Goal: Ask a question: Seek information or help from site administrators or community

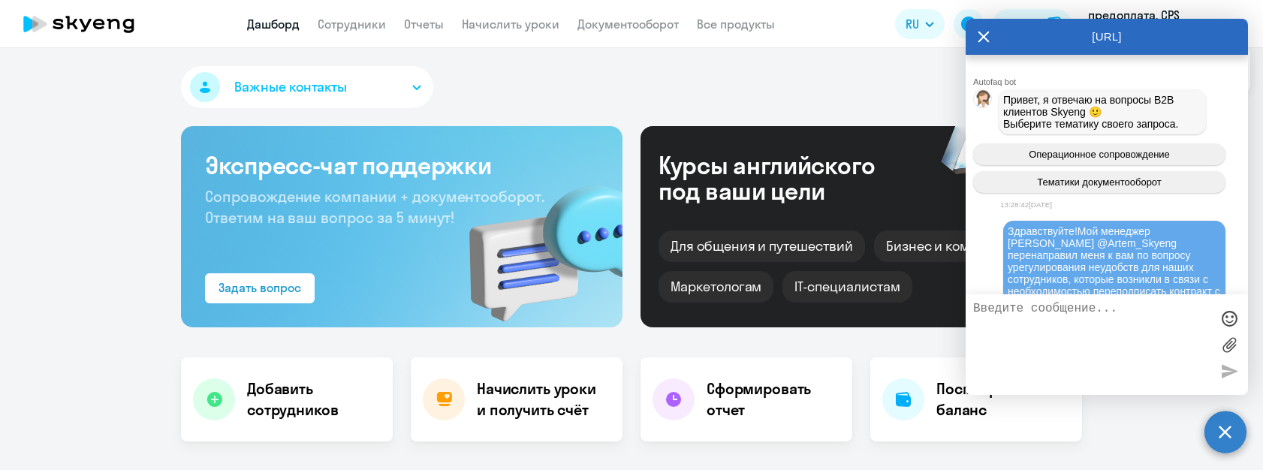
select select "30"
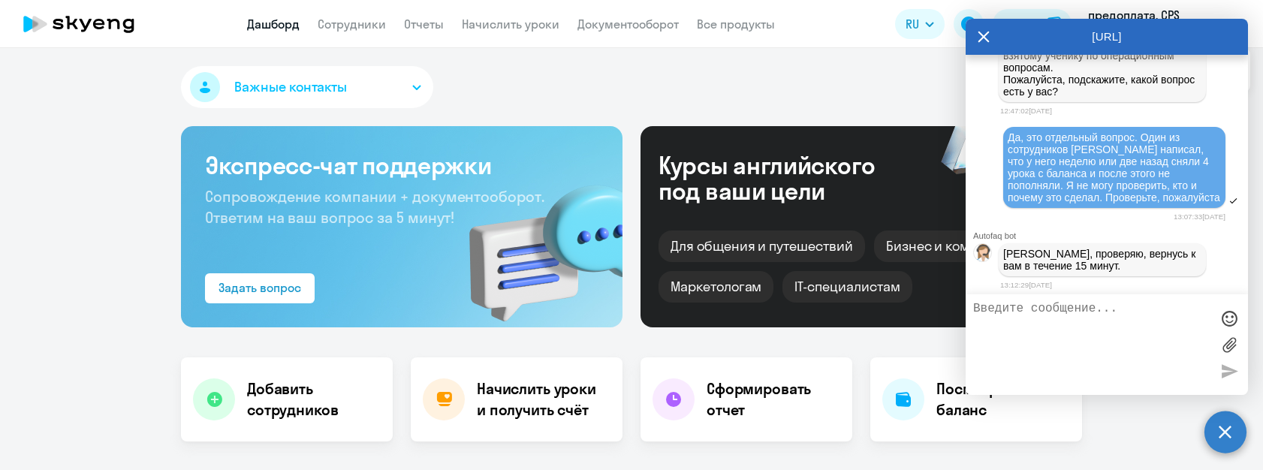
scroll to position [3431, 0]
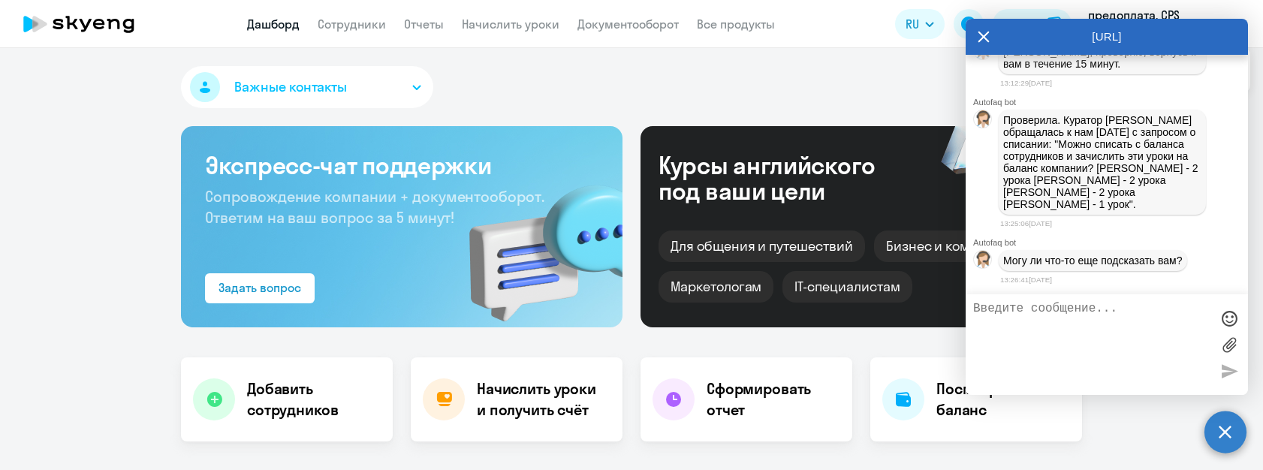
click at [1073, 330] on textarea at bounding box center [1091, 345] width 237 height 86
click at [1097, 145] on p "Проверила. Куратор [PERSON_NAME] обращалась к нам [DATE] с запросом о списании:…" at bounding box center [1102, 162] width 198 height 96
drag, startPoint x: 1094, startPoint y: 170, endPoint x: 1128, endPoint y: 201, distance: 45.2
click at [1128, 201] on p "Проверила. Куратор [PERSON_NAME] обращалась к нам [DATE] с запросом о списании:…" at bounding box center [1102, 162] width 198 height 96
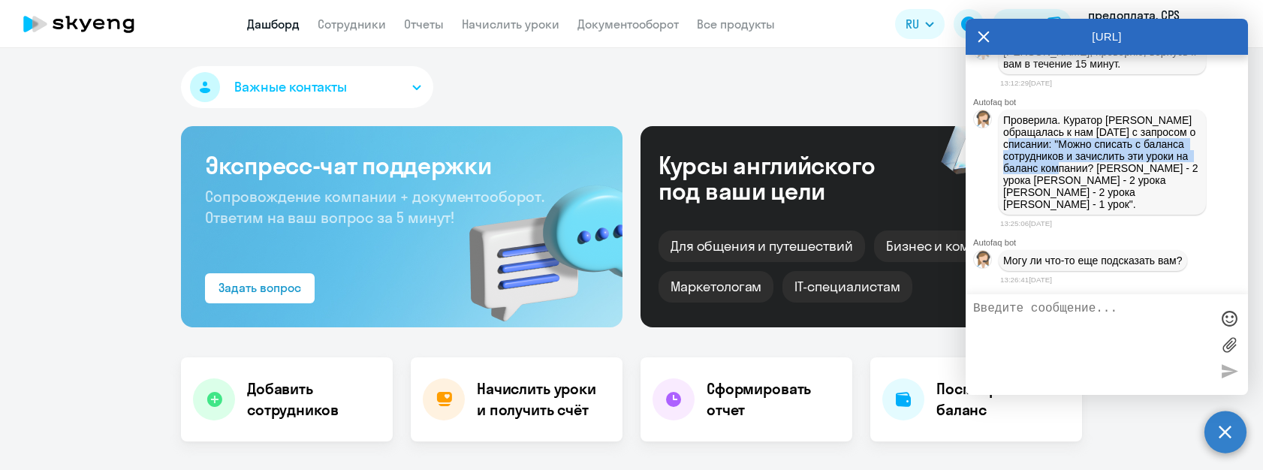
scroll to position [3386, 0]
click at [1155, 210] on p "Проверила. Куратор [PERSON_NAME] обращалась к нам [DATE] с запросом о списании:…" at bounding box center [1102, 162] width 198 height 96
drag, startPoint x: 1184, startPoint y: 246, endPoint x: 1004, endPoint y: 154, distance: 201.5
click at [1004, 154] on p "Проверила. Куратор [PERSON_NAME] обращалась к нам [DATE] с запросом о списании:…" at bounding box center [1102, 162] width 198 height 96
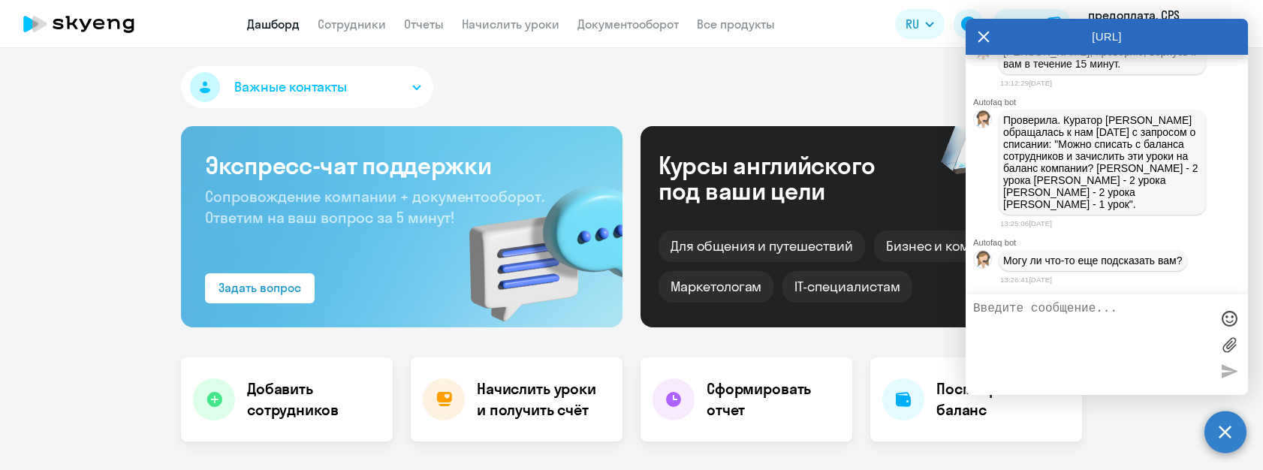
copy p "Проверила. Куратор [PERSON_NAME] обращалась к нам [DATE] с запросом о списании:…"
click at [1092, 324] on textarea at bounding box center [1091, 345] width 237 height 86
drag, startPoint x: 1106, startPoint y: 34, endPoint x: 798, endPoint y: 86, distance: 311.5
click at [798, 86] on body "Дашборд Сотрудники Отчеты Начислить уроки Документооборот Все продукты Дашборд …" at bounding box center [631, 235] width 1263 height 470
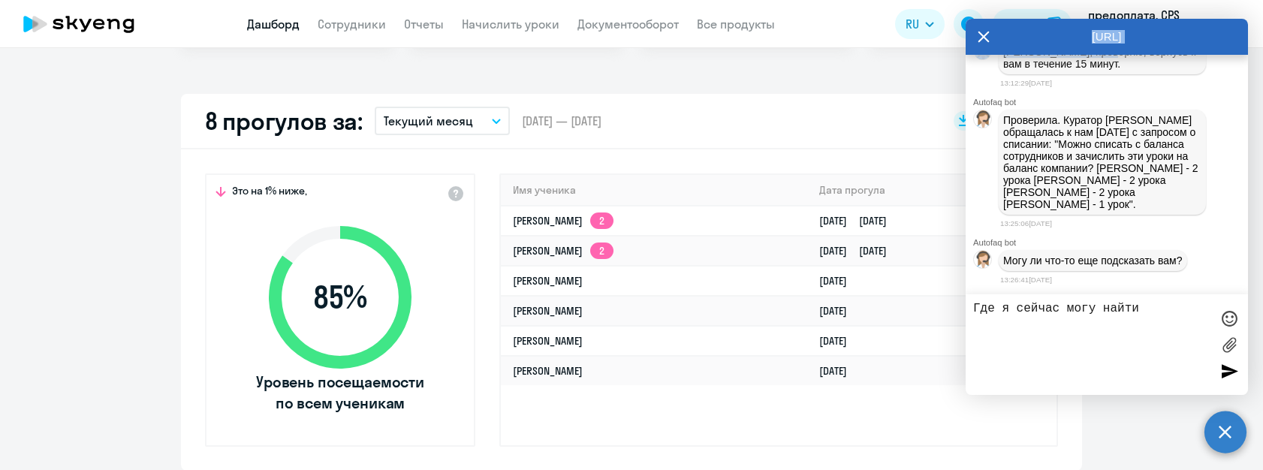
scroll to position [475, 0]
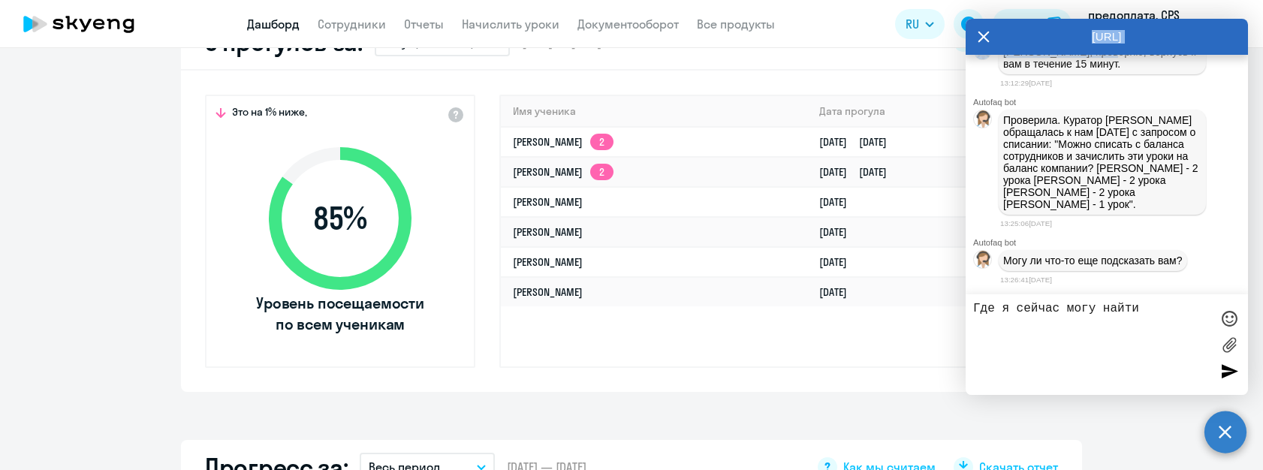
click at [675, 373] on div "Это на 1% ниже, 85 % Уровень посещаемости по всем ученикам Имя ученика Дата про…" at bounding box center [631, 231] width 901 height 321
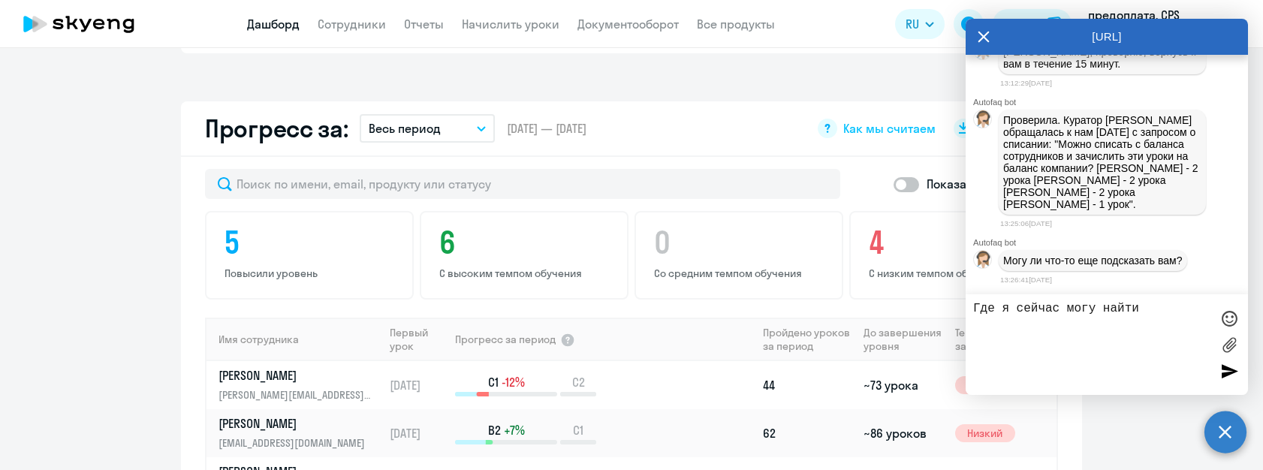
scroll to position [817, 0]
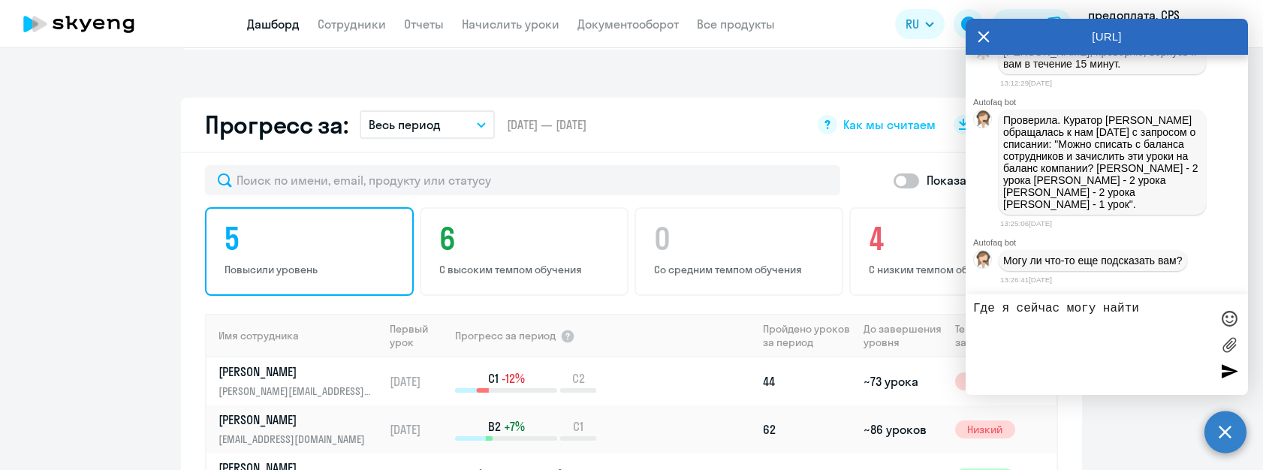
click at [288, 273] on p "Повысили уровень" at bounding box center [312, 270] width 174 height 14
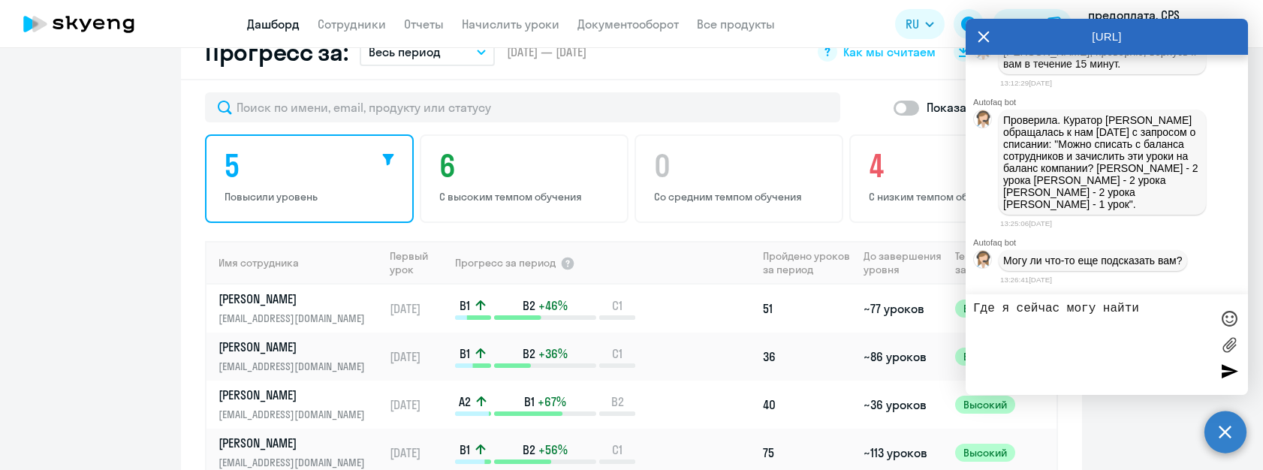
scroll to position [880, 0]
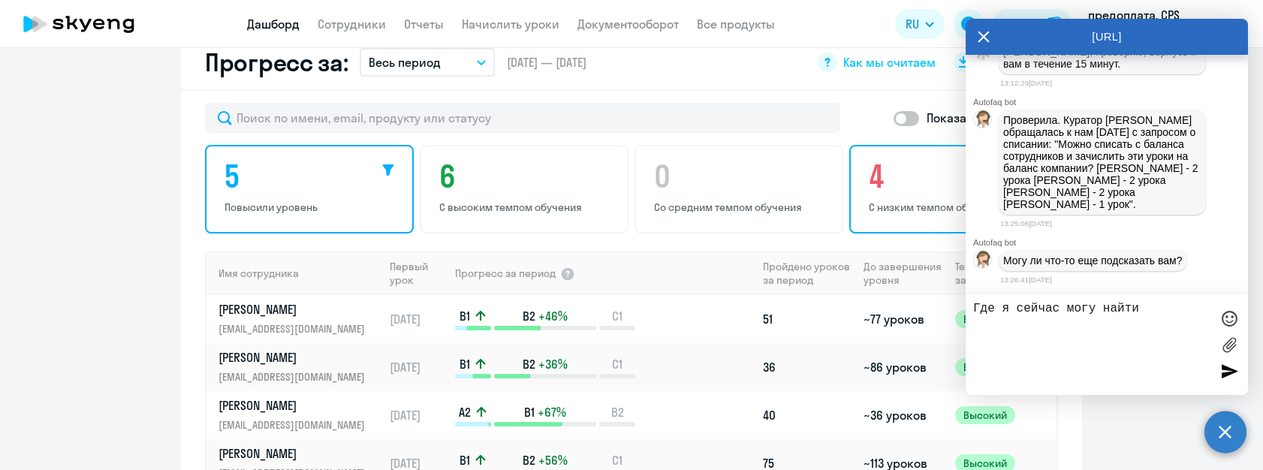
click at [928, 204] on p "С низким темпом обучения" at bounding box center [956, 208] width 174 height 14
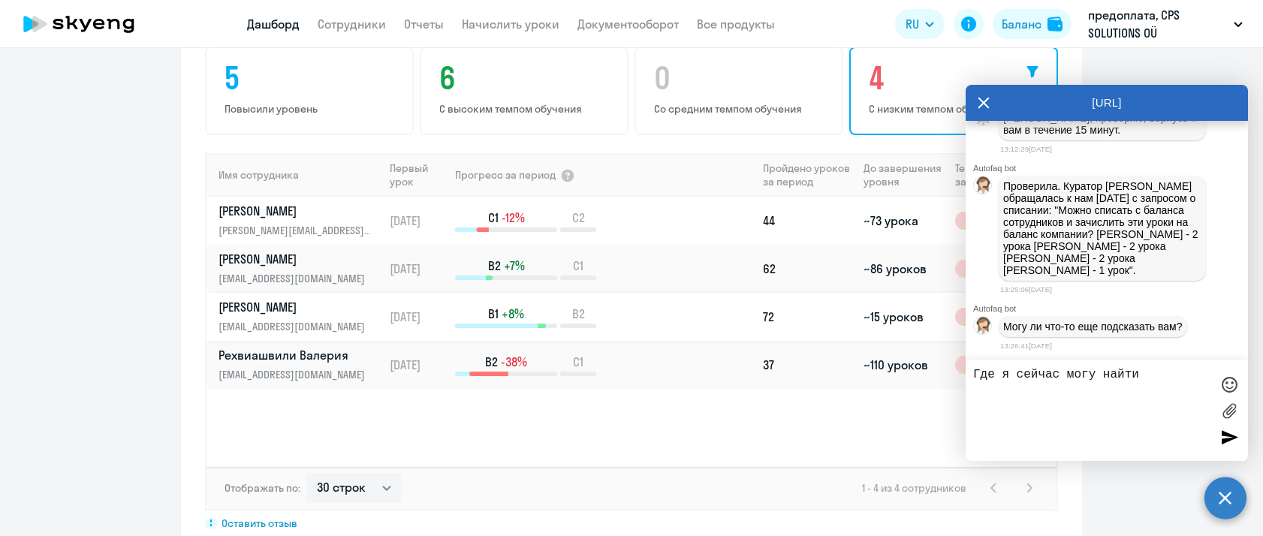
scroll to position [1014, 0]
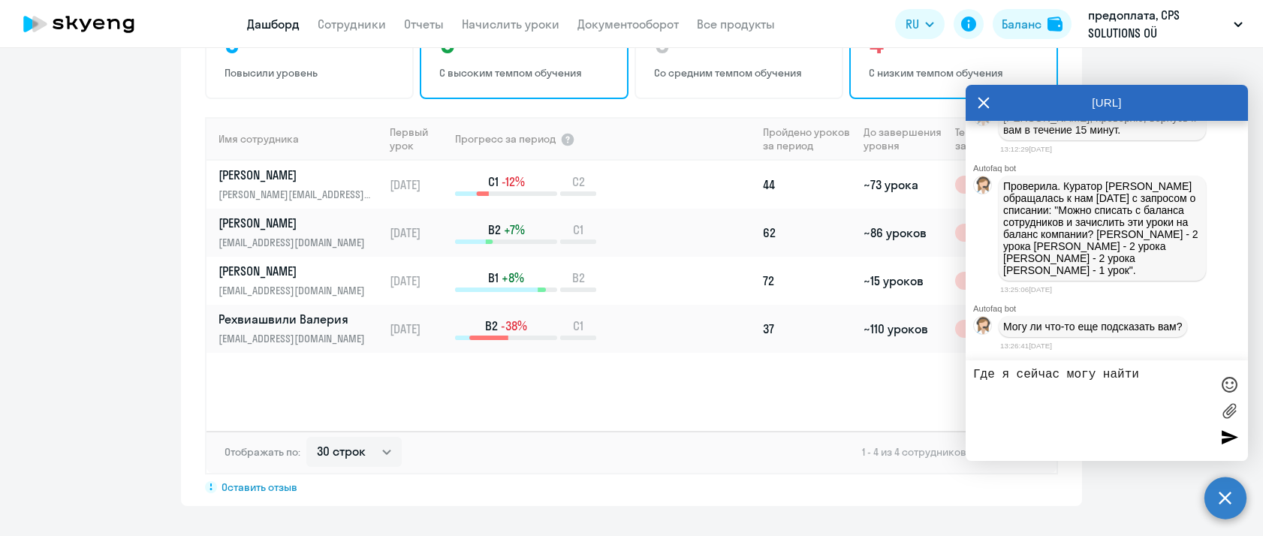
click at [557, 86] on div "6 С высоким темпом обучения" at bounding box center [524, 55] width 209 height 89
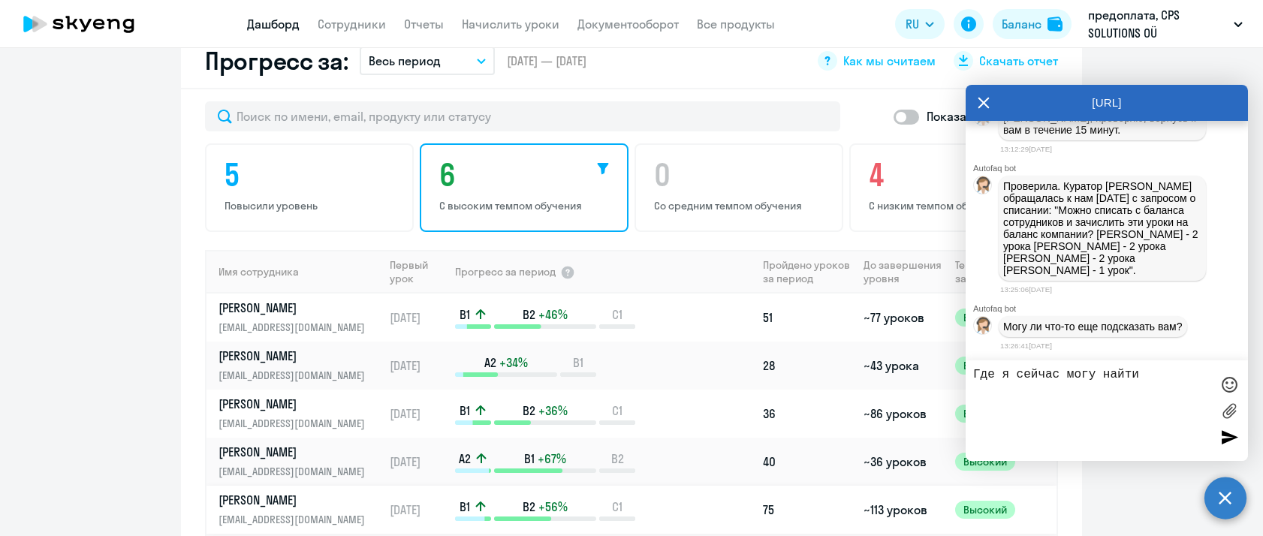
scroll to position [862, 0]
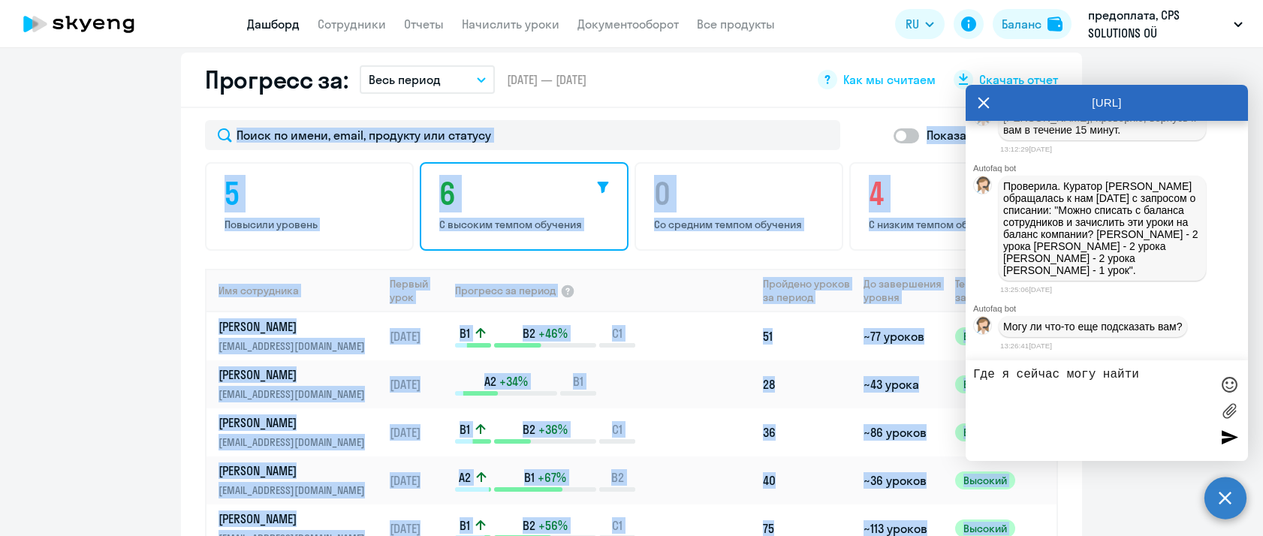
drag, startPoint x: 1129, startPoint y: 95, endPoint x: 1295, endPoint y: 72, distance: 167.5
click at [1263, 72] on html "Дашборд Сотрудники Отчеты Начислить уроки Документооборот Все продукты Дашборд …" at bounding box center [631, 268] width 1263 height 536
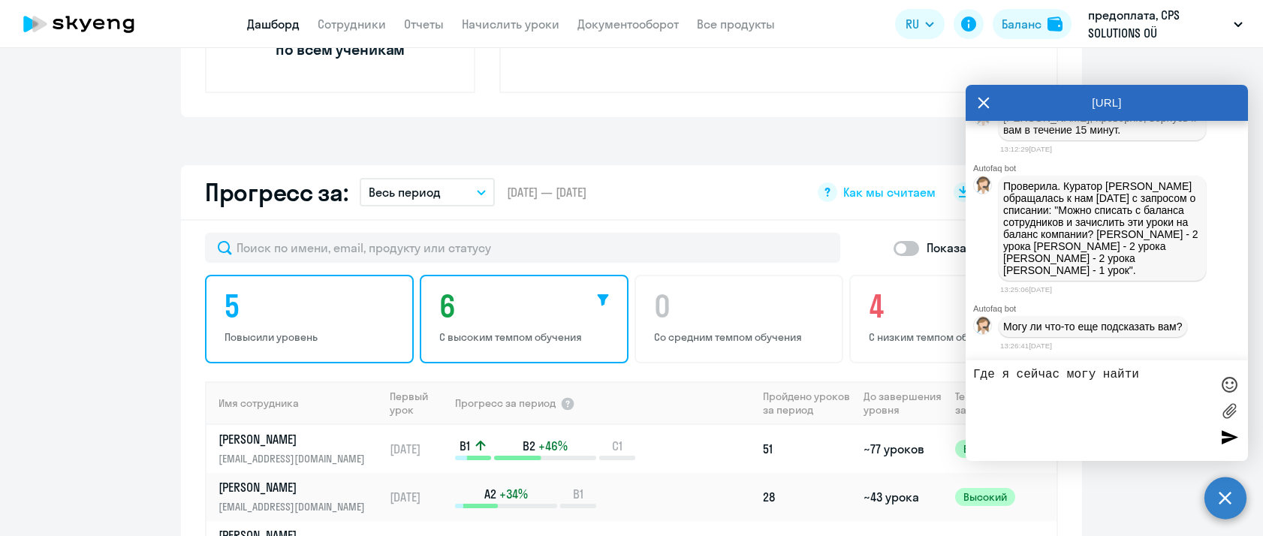
click at [298, 300] on h4 "5" at bounding box center [312, 306] width 174 height 36
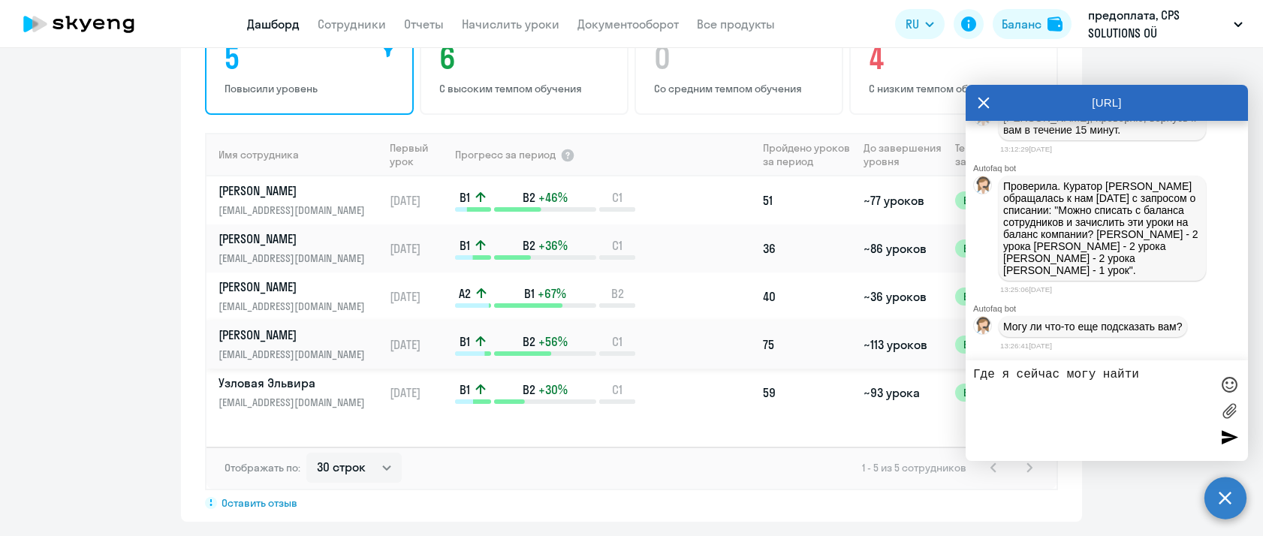
scroll to position [999, 0]
click at [912, 99] on div "4 С низким темпом обучения" at bounding box center [953, 70] width 209 height 89
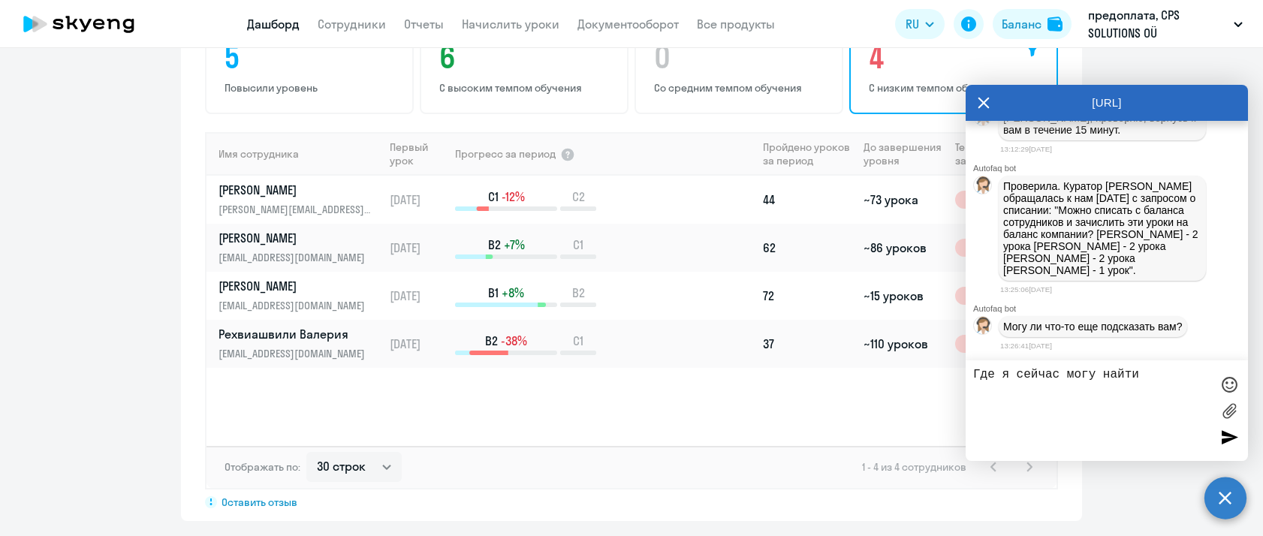
click at [1079, 375] on textarea "Где я сейчас могу найти" at bounding box center [1091, 411] width 237 height 86
click at [1149, 379] on textarea "Где я сейчас могу найти" at bounding box center [1091, 411] width 237 height 86
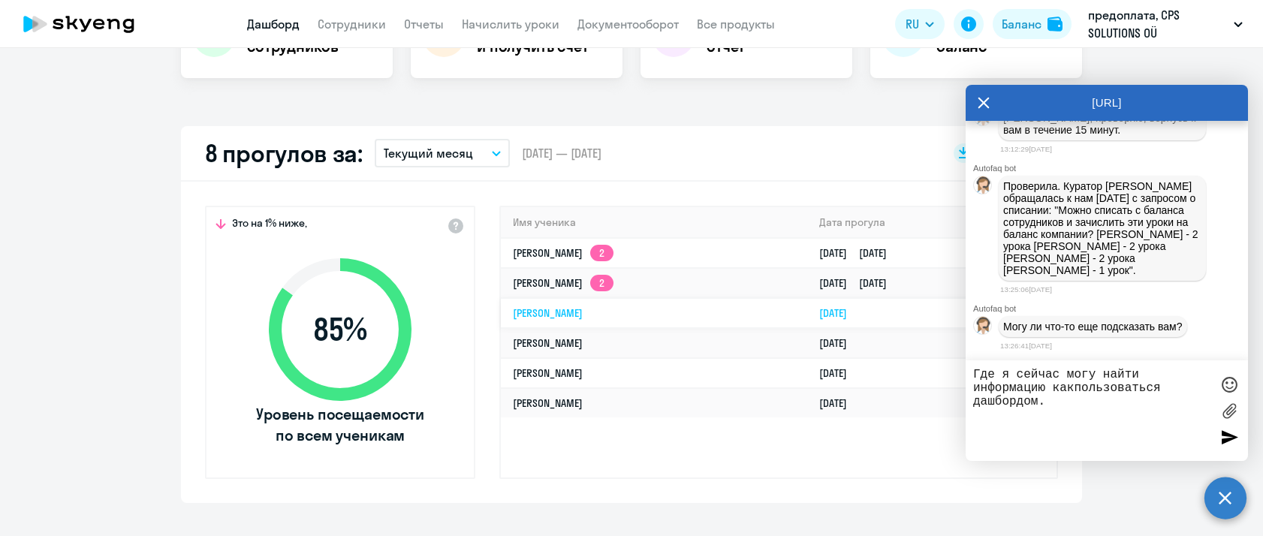
scroll to position [379, 0]
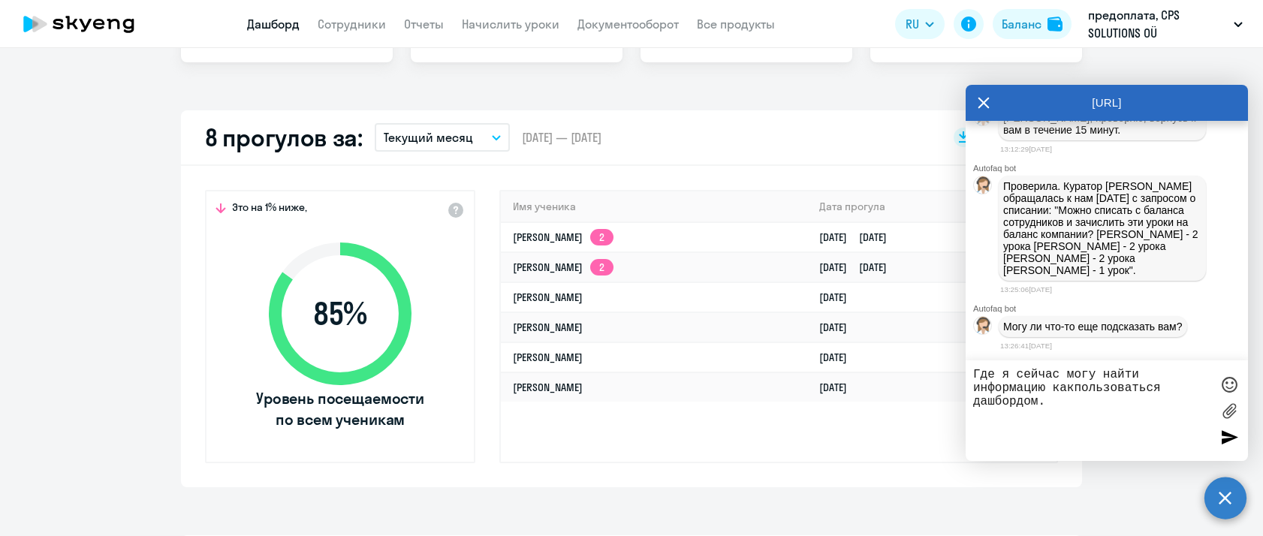
click at [495, 143] on button "Текущий месяц" at bounding box center [442, 137] width 135 height 29
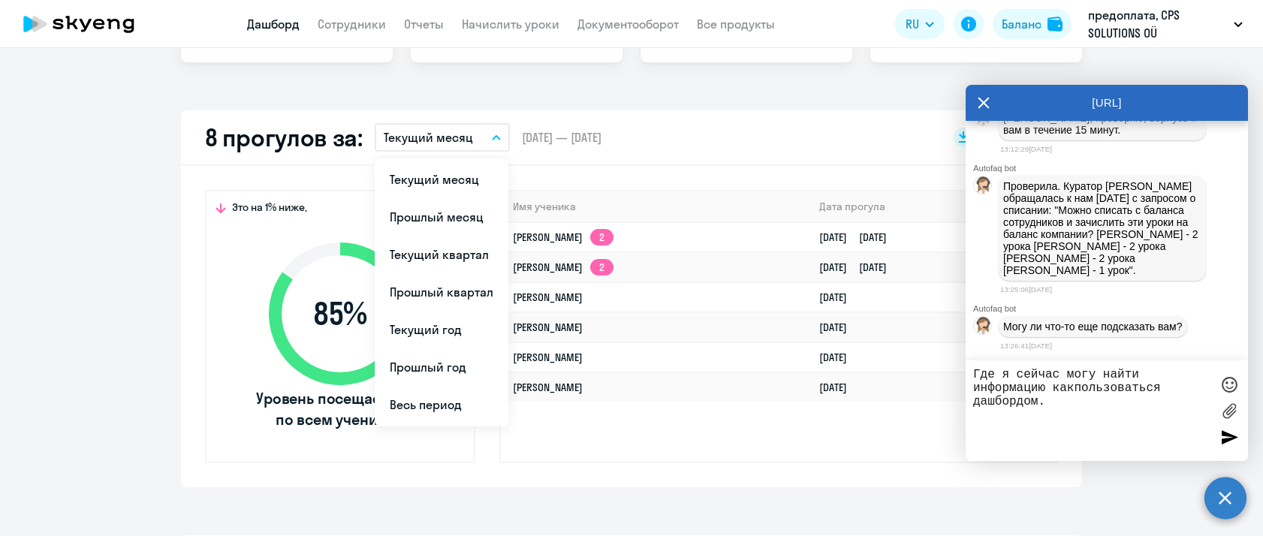
click at [858, 171] on div "Это на 1% ниже, 85 % Уровень посещаемости по всем ученикам Имя ученика Дата про…" at bounding box center [631, 326] width 901 height 321
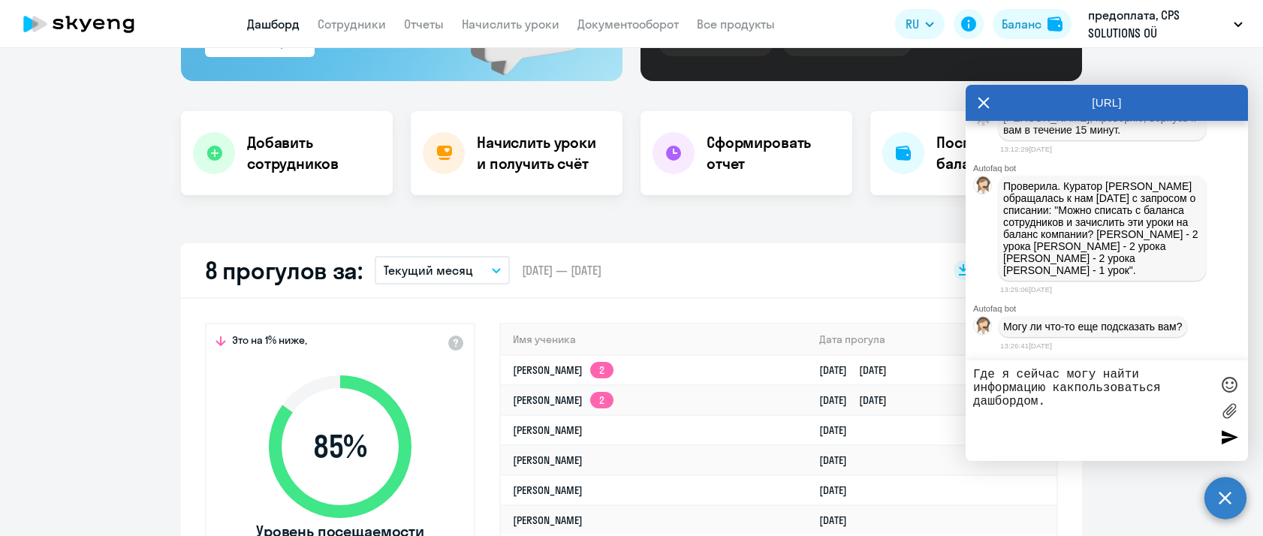
scroll to position [0, 0]
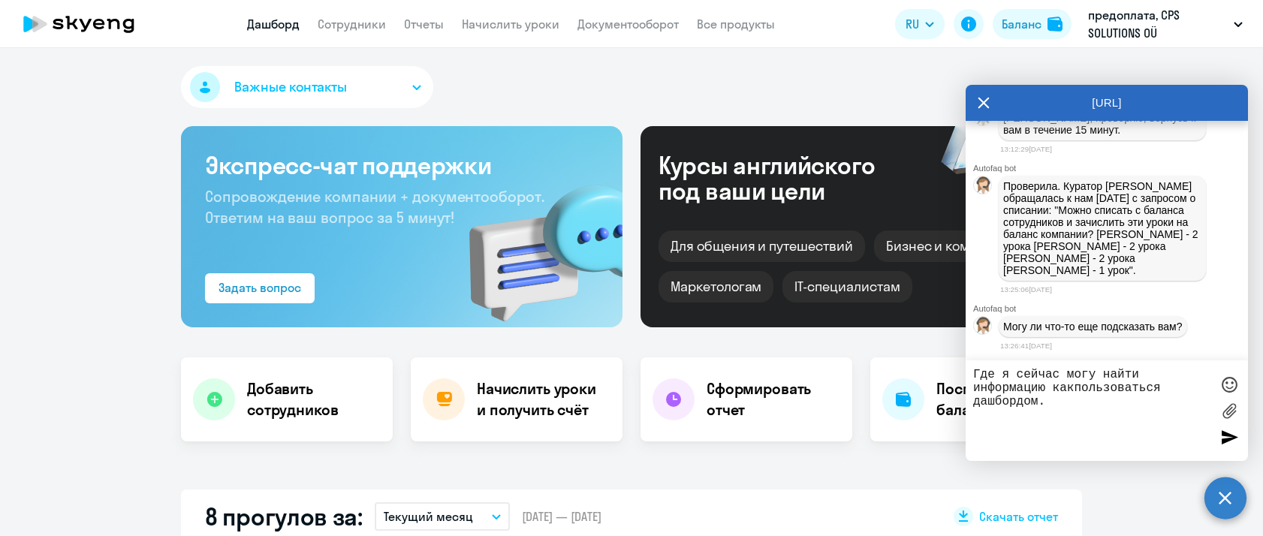
click at [1099, 401] on textarea "Где я сейчас могу найти информацию какпользоваться дашбордом." at bounding box center [1091, 411] width 237 height 86
click at [1079, 390] on textarea "Где я сейчас могу найти информацию какпользоваться дашбордом." at bounding box center [1091, 411] width 237 height 86
click at [1076, 385] on textarea "Где я сейчас могу найти информацию какпользоваться дашбордом." at bounding box center [1091, 411] width 237 height 86
click at [1041, 394] on textarea "Где я сейчас могу найти информацию как пользоваться дашбордом." at bounding box center [1091, 411] width 237 height 86
click at [1047, 400] on textarea "Где я сейчас могу найти информацию как пользоваться дашбордом." at bounding box center [1091, 411] width 237 height 86
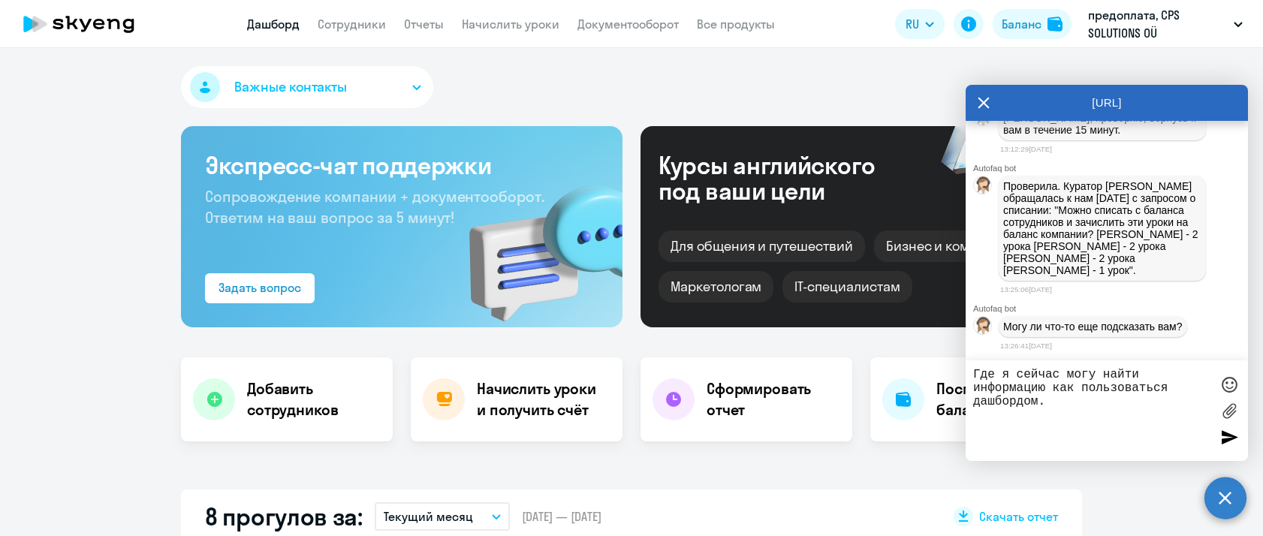
drag, startPoint x: 1047, startPoint y: 400, endPoint x: 1001, endPoint y: 400, distance: 45.8
click at [1001, 400] on textarea "Где я сейчас могу найти информацию как пользоваться дашбордом." at bounding box center [1091, 411] width 237 height 86
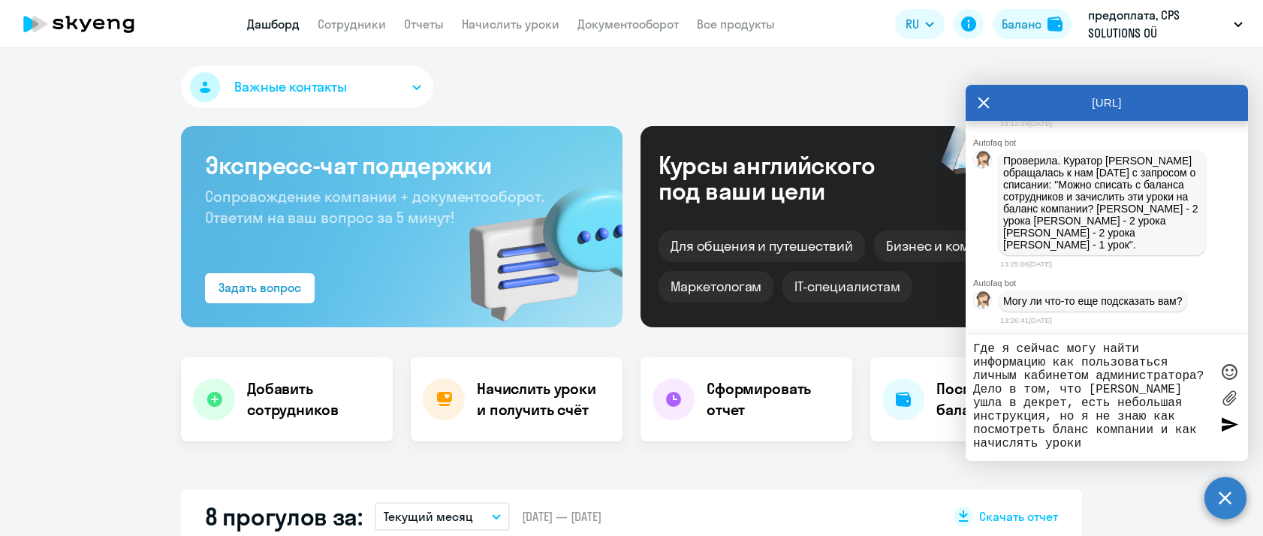
type textarea "Где я сейчас могу найти информацию как пользоваться личным кабинетом администра…"
click at [1230, 418] on div at bounding box center [1229, 424] width 23 height 23
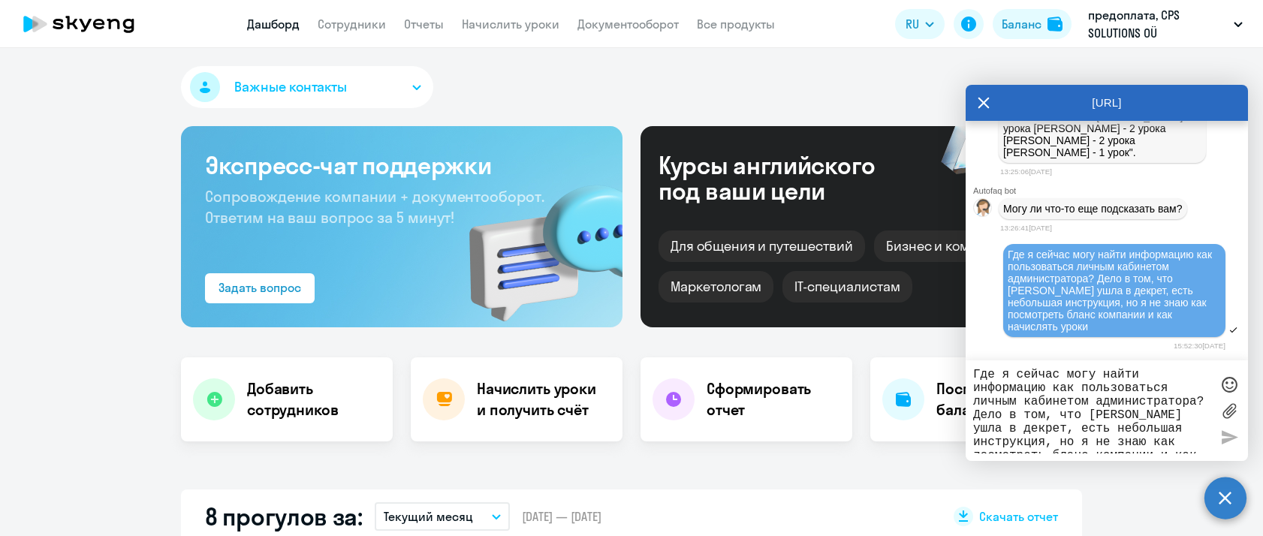
scroll to position [3542, 0]
click at [578, 67] on div "Важные контакты" at bounding box center [631, 90] width 901 height 48
click at [326, 34] on app-header "Дашборд Сотрудники Отчеты Начислить уроки Документооборот Все продукты Дашборд …" at bounding box center [631, 24] width 1263 height 48
click at [346, 26] on link "Сотрудники" at bounding box center [352, 24] width 68 height 15
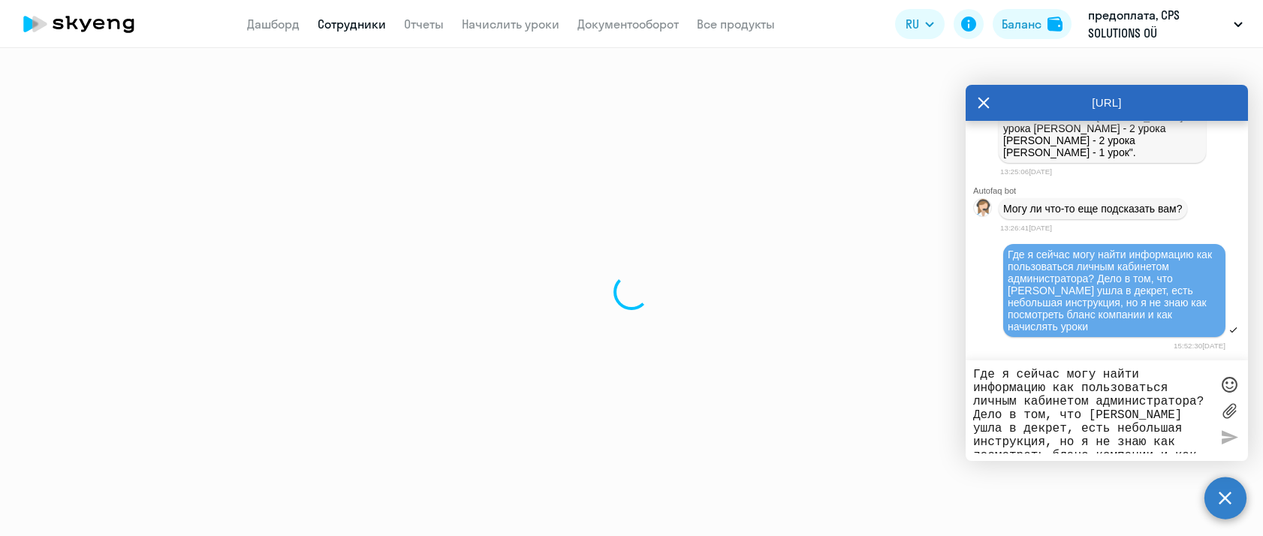
select select "30"
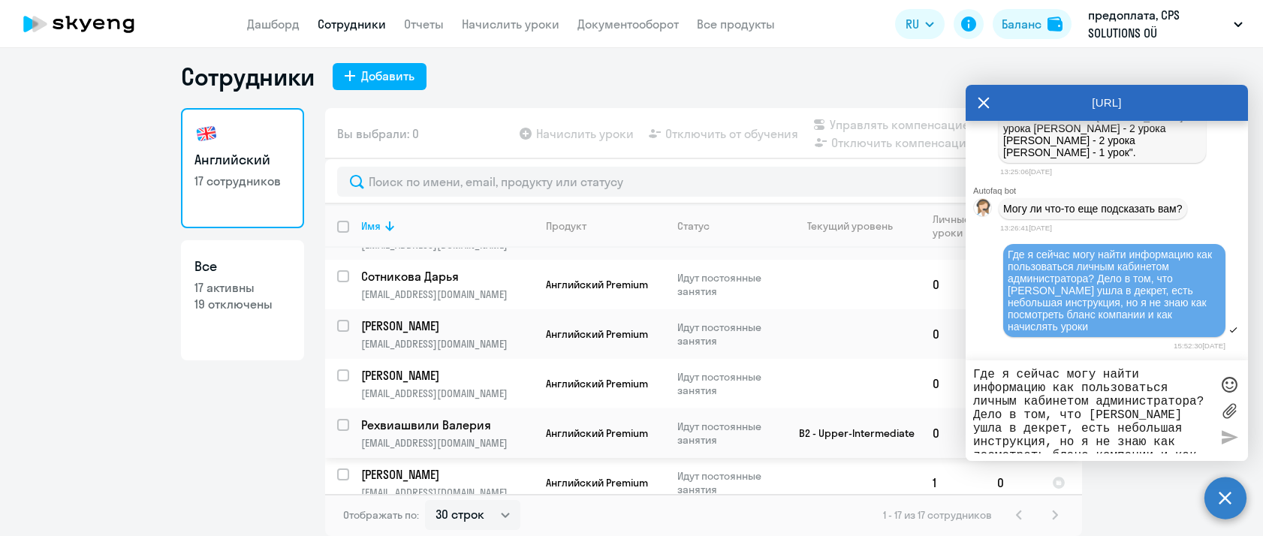
scroll to position [25, 0]
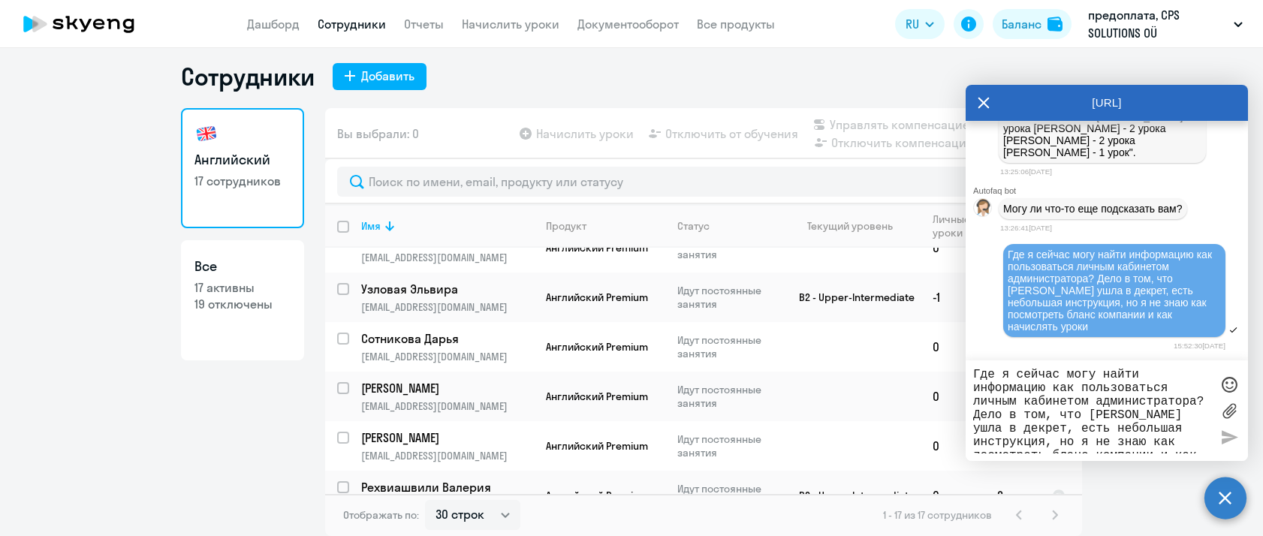
click at [1175, 93] on div "[URL]" at bounding box center [1107, 103] width 282 height 36
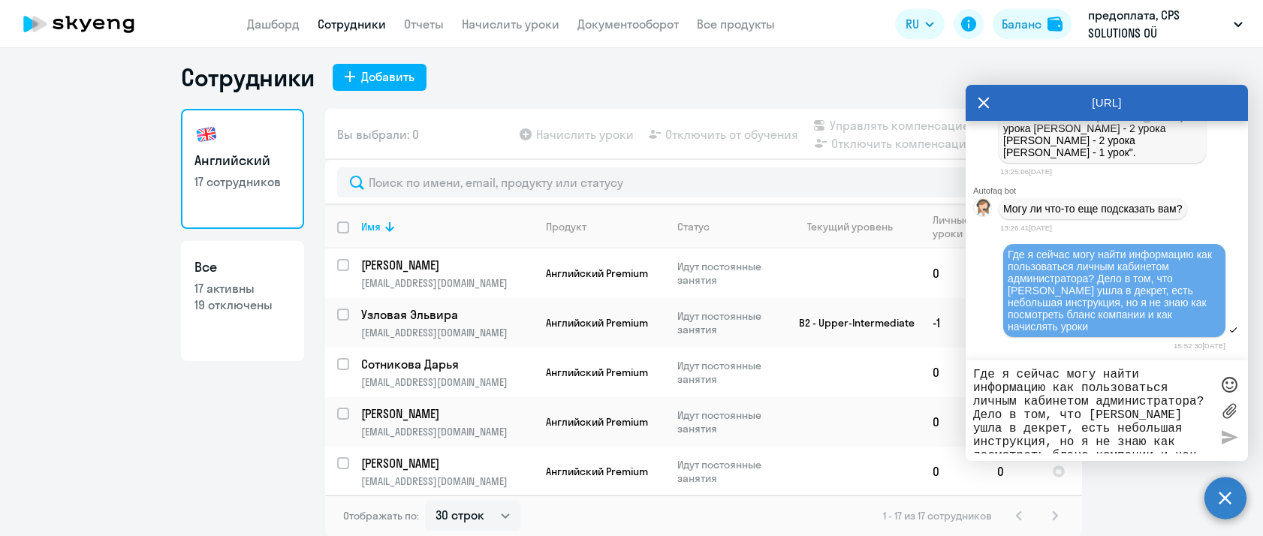
scroll to position [0, 0]
